Goal: Information Seeking & Learning: Learn about a topic

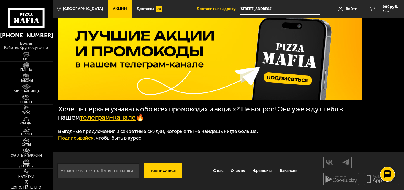
scroll to position [33, 0]
click at [292, 169] on link "Вакансии" at bounding box center [289, 171] width 25 height 14
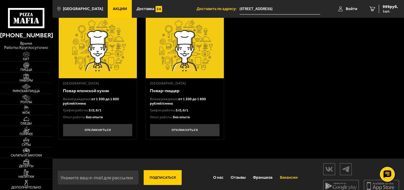
scroll to position [176, 0]
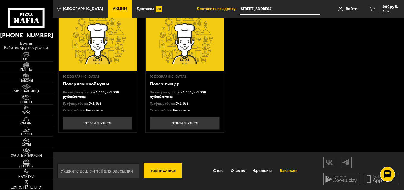
click at [246, 91] on div "[GEOGRAPHIC_DATA] Водитель-курьер Вознаграждение: от 100 000 до 190 000 График …" at bounding box center [229, 8] width 352 height 288
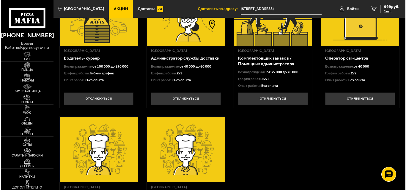
scroll to position [0, 0]
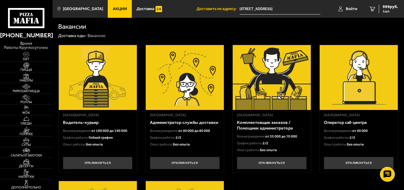
click at [356, 123] on h3 "Оператор call-центра" at bounding box center [359, 123] width 70 height 6
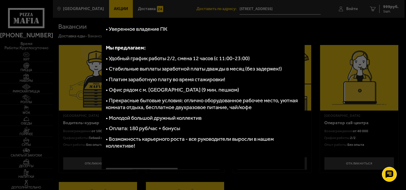
scroll to position [149, 0]
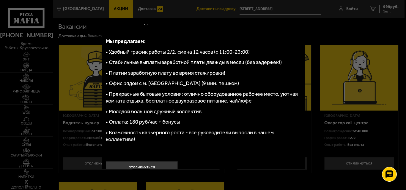
click at [335, 36] on div at bounding box center [203, 95] width 406 height 190
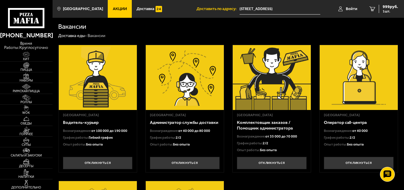
click at [98, 106] on img at bounding box center [98, 77] width 78 height 65
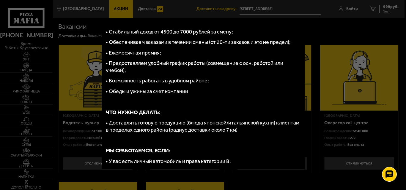
scroll to position [0, 0]
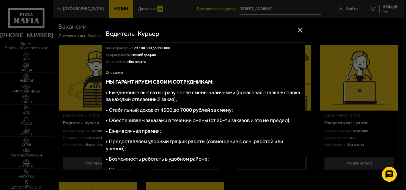
click at [296, 29] on button at bounding box center [300, 30] width 9 height 9
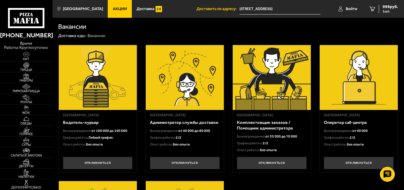
click at [195, 88] on img at bounding box center [185, 77] width 78 height 65
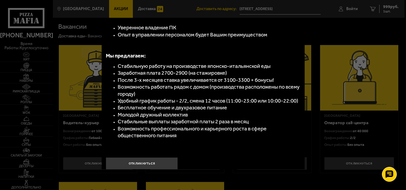
scroll to position [149, 0]
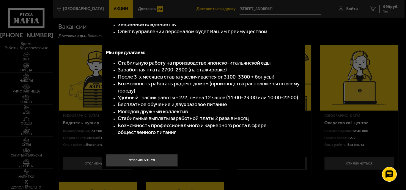
click at [337, 31] on div at bounding box center [203, 95] width 406 height 190
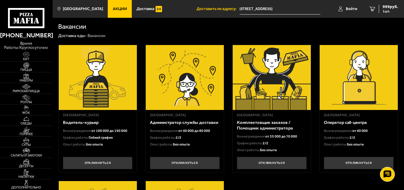
click at [261, 118] on div "[GEOGRAPHIC_DATA]" at bounding box center [272, 115] width 70 height 5
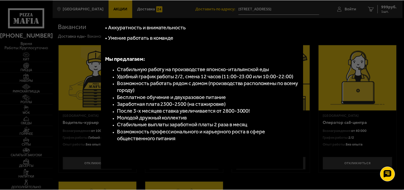
scroll to position [119, 0]
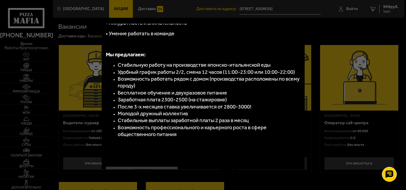
click at [326, 43] on div at bounding box center [203, 95] width 406 height 190
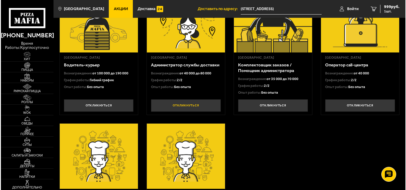
scroll to position [0, 0]
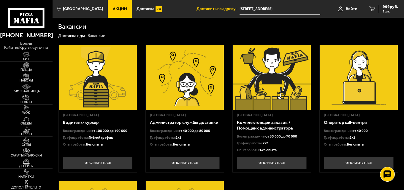
click at [179, 124] on h3 "Администратор службы доставки" at bounding box center [185, 123] width 70 height 6
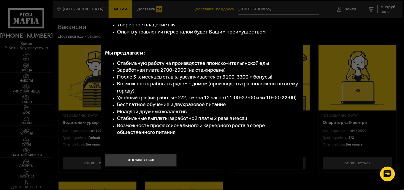
scroll to position [149, 0]
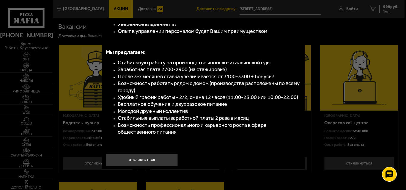
click at [328, 144] on div at bounding box center [203, 95] width 406 height 190
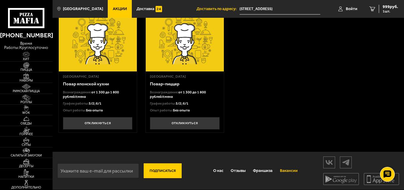
scroll to position [176, 0]
